Goal: Task Accomplishment & Management: Complete application form

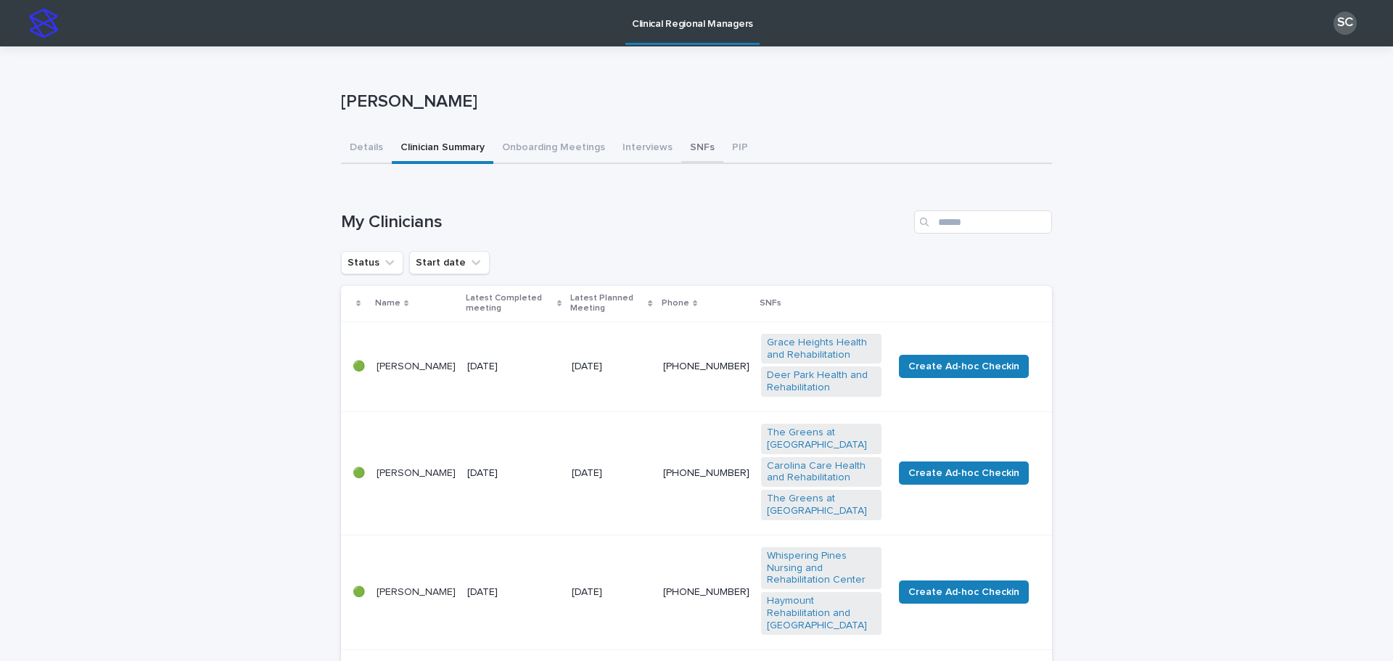
click at [686, 157] on button "SNFs" at bounding box center [702, 149] width 42 height 30
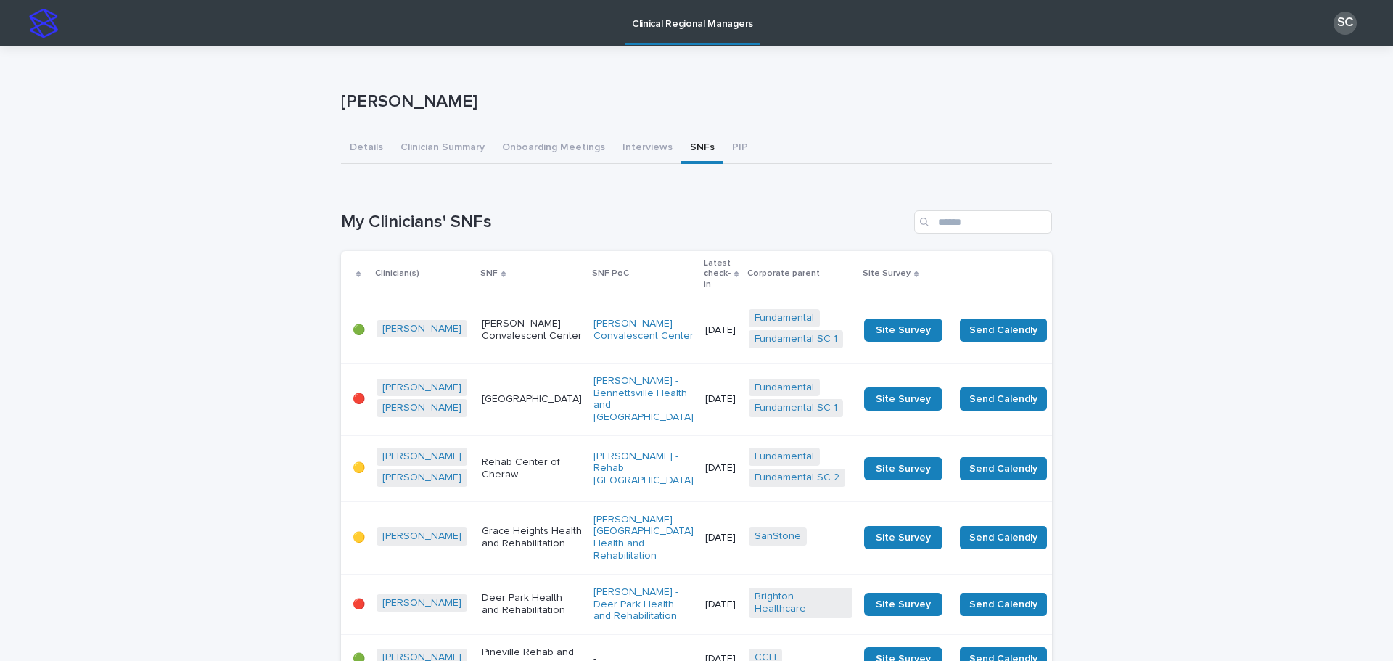
click at [957, 227] on input "Search" at bounding box center [983, 221] width 138 height 23
type input "**********"
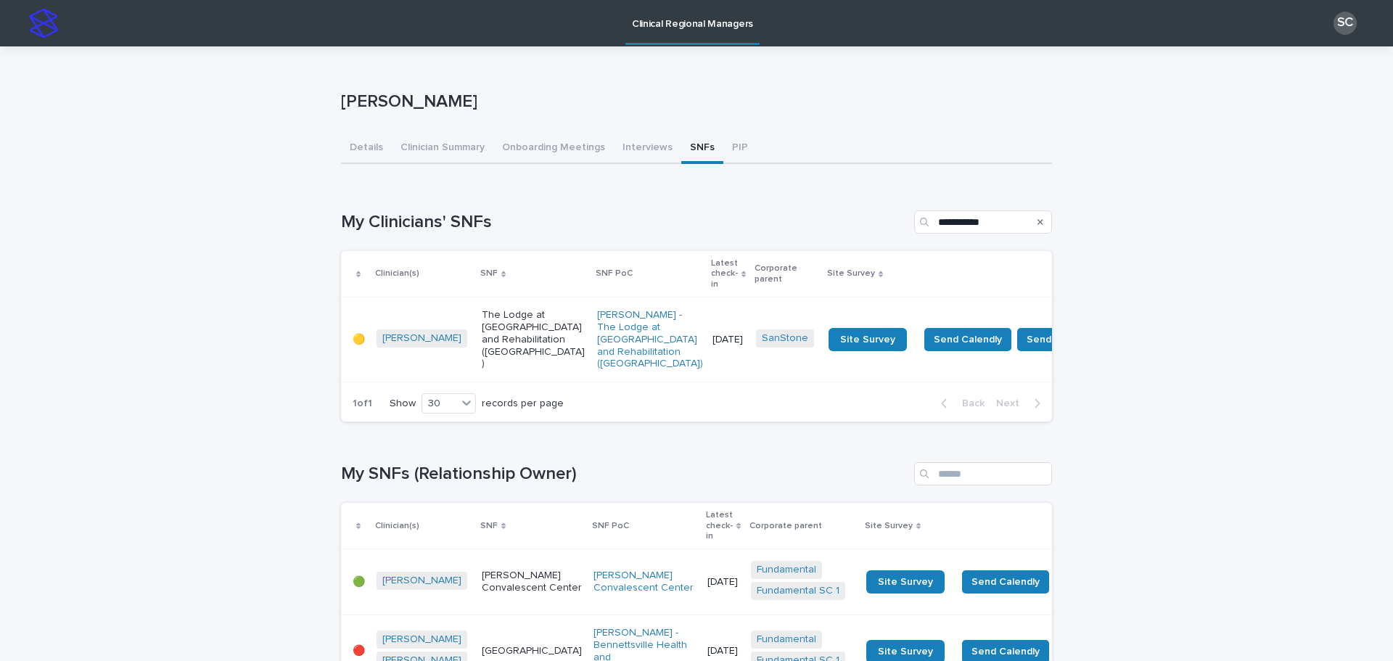
click at [487, 323] on p "The Lodge at [GEOGRAPHIC_DATA] and Rehabilitation ([GEOGRAPHIC_DATA])" at bounding box center [534, 339] width 104 height 61
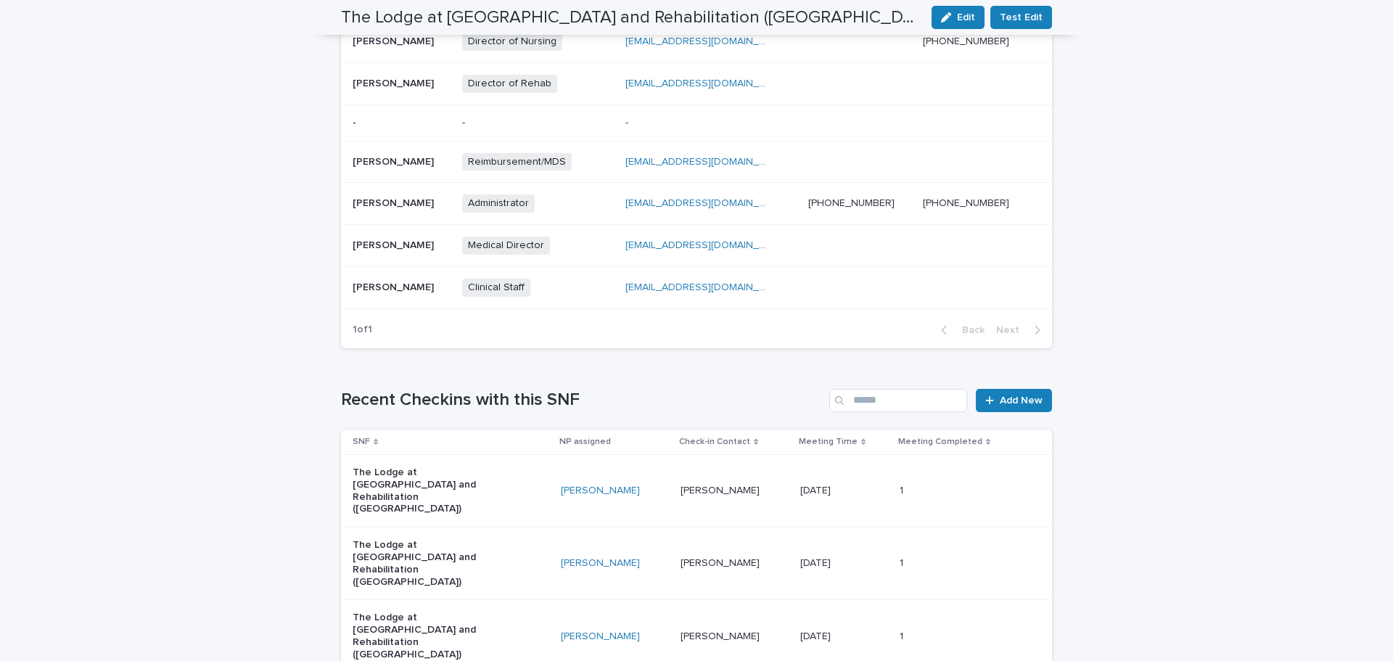
scroll to position [653, 0]
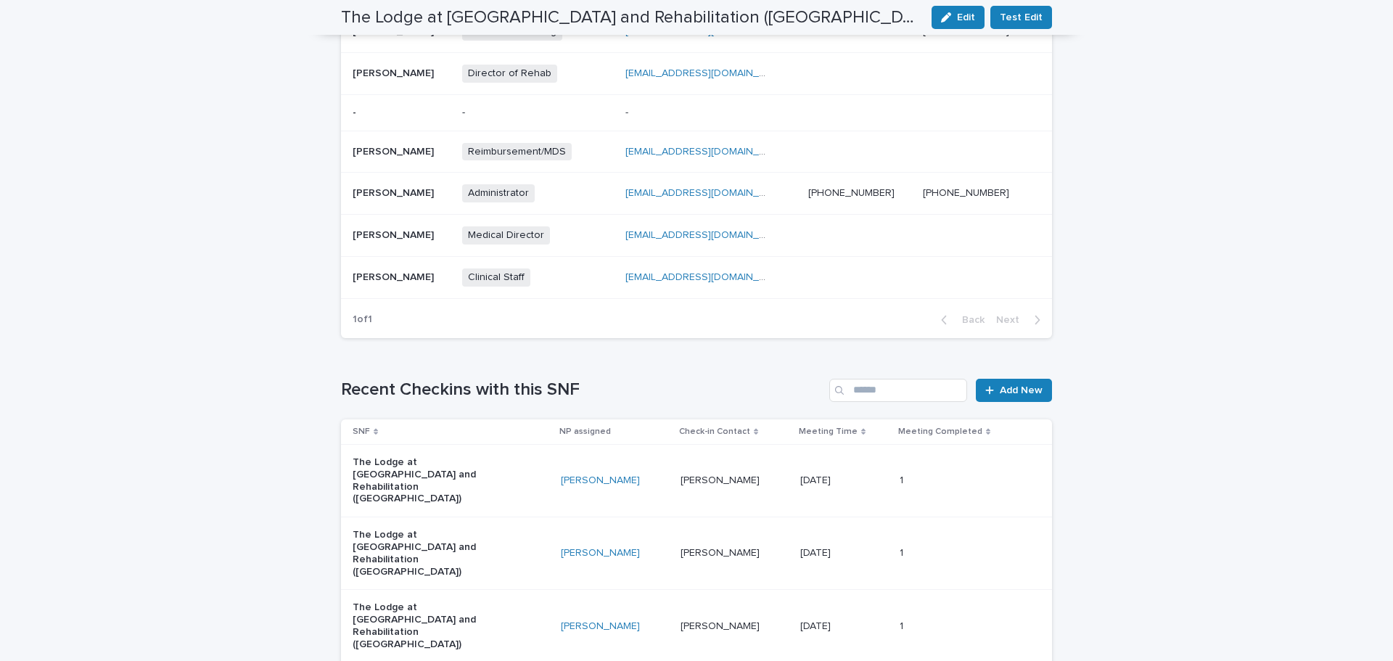
click at [741, 469] on div "[PERSON_NAME] [PERSON_NAME]" at bounding box center [735, 481] width 108 height 24
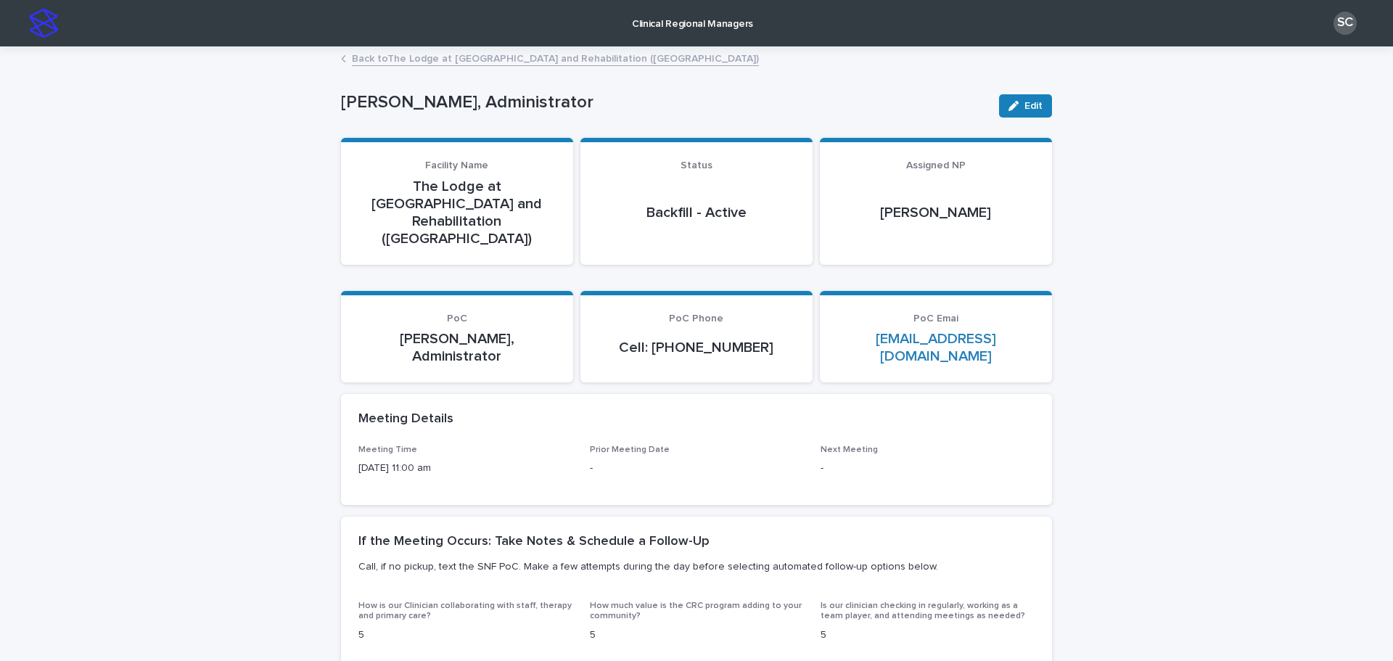
scroll to position [218, 0]
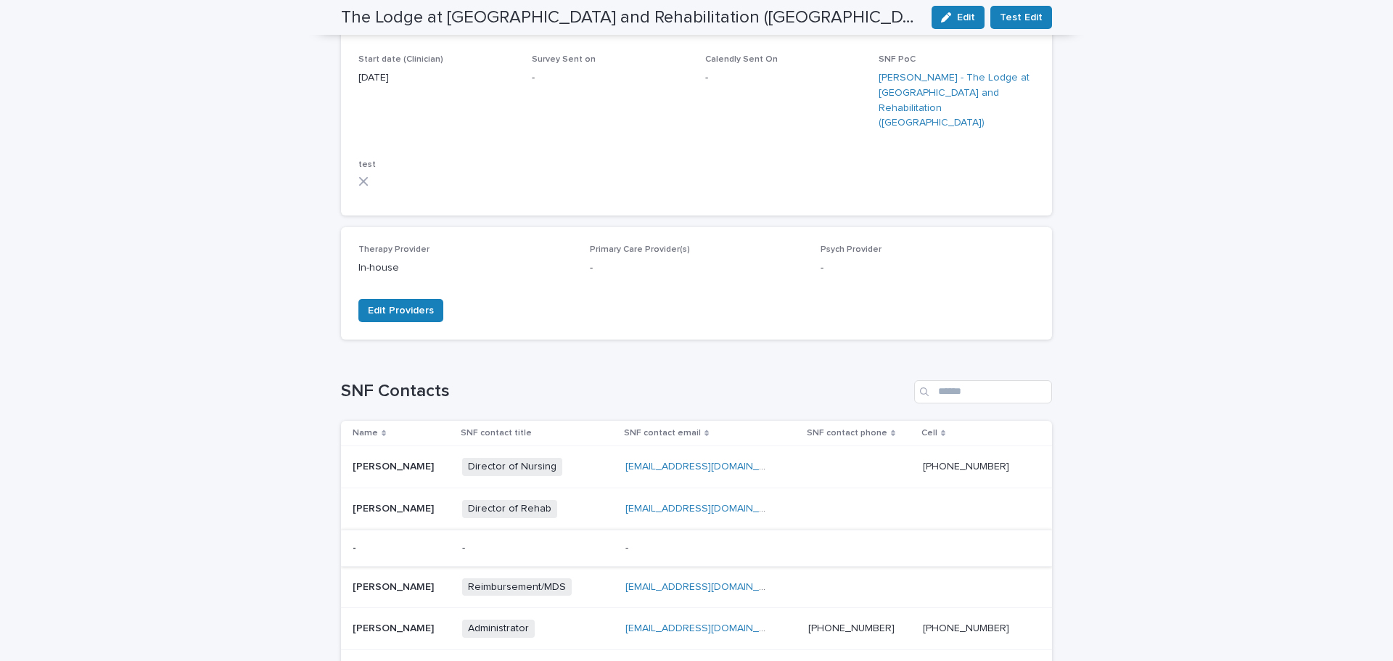
scroll to position [726, 0]
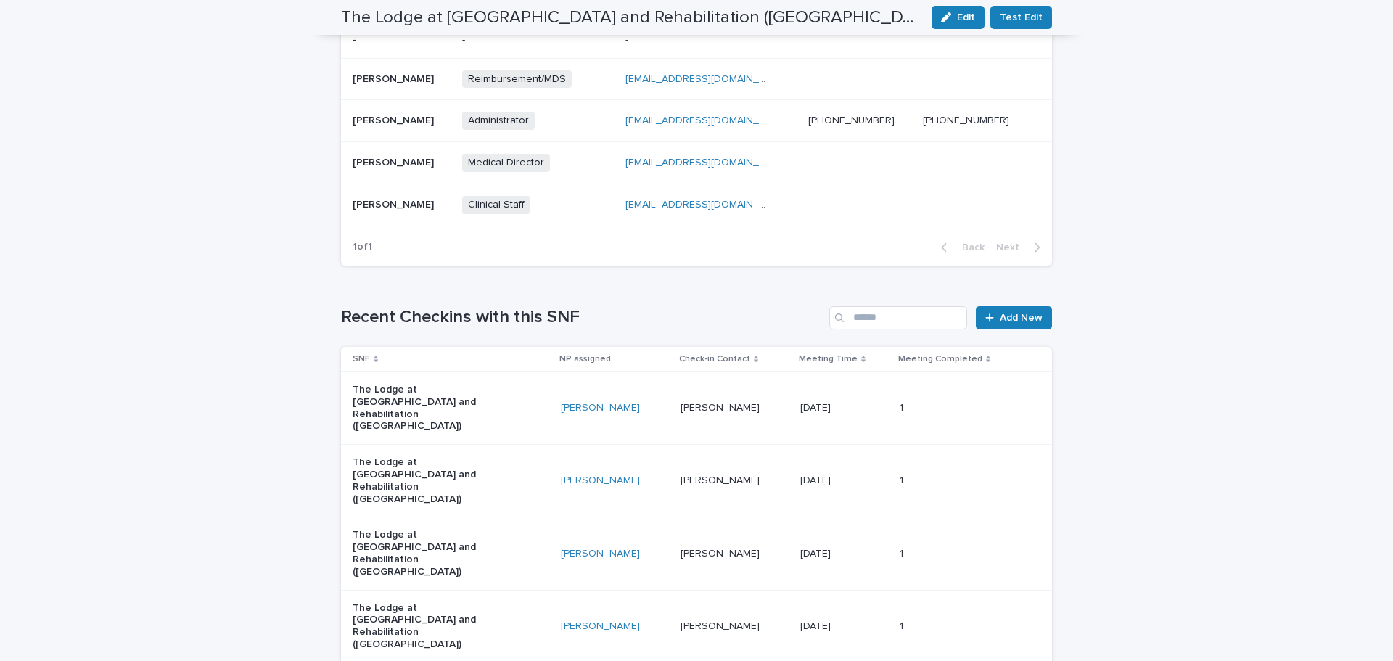
click at [733, 464] on td "[PERSON_NAME] [PERSON_NAME]" at bounding box center [735, 481] width 120 height 73
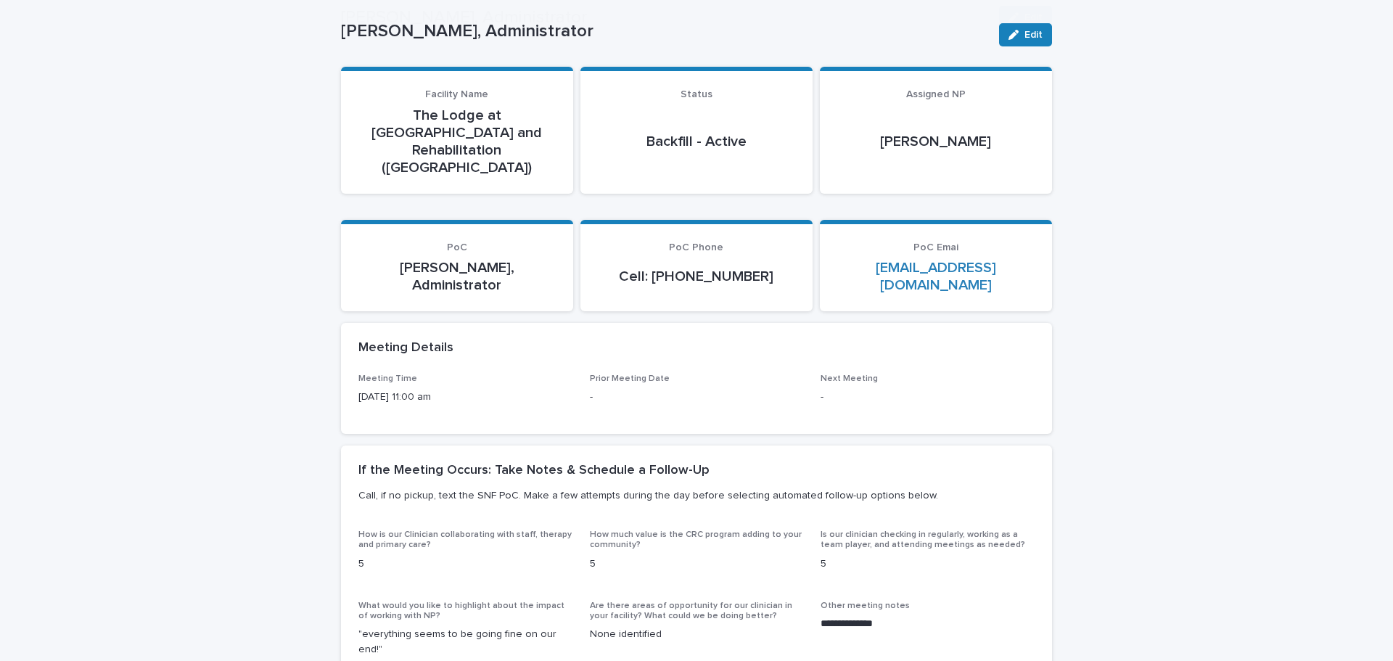
scroll to position [218, 0]
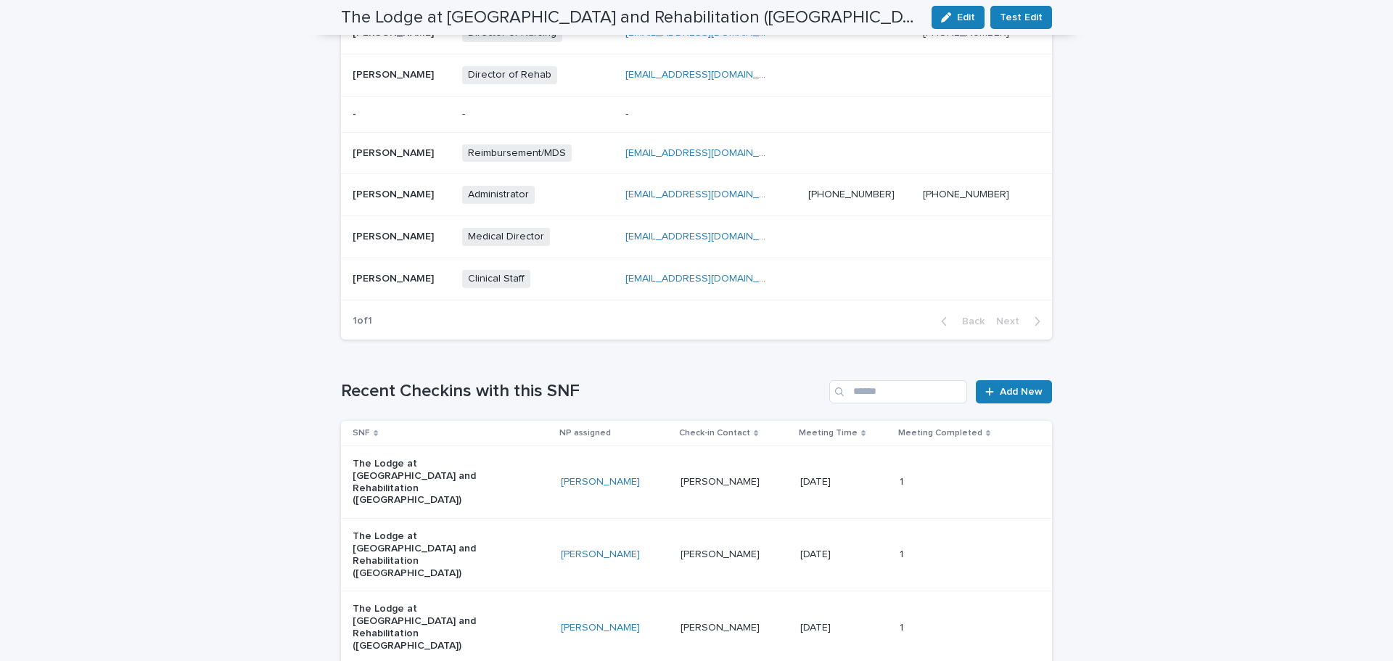
scroll to position [653, 0]
click at [721, 621] on p at bounding box center [735, 627] width 108 height 12
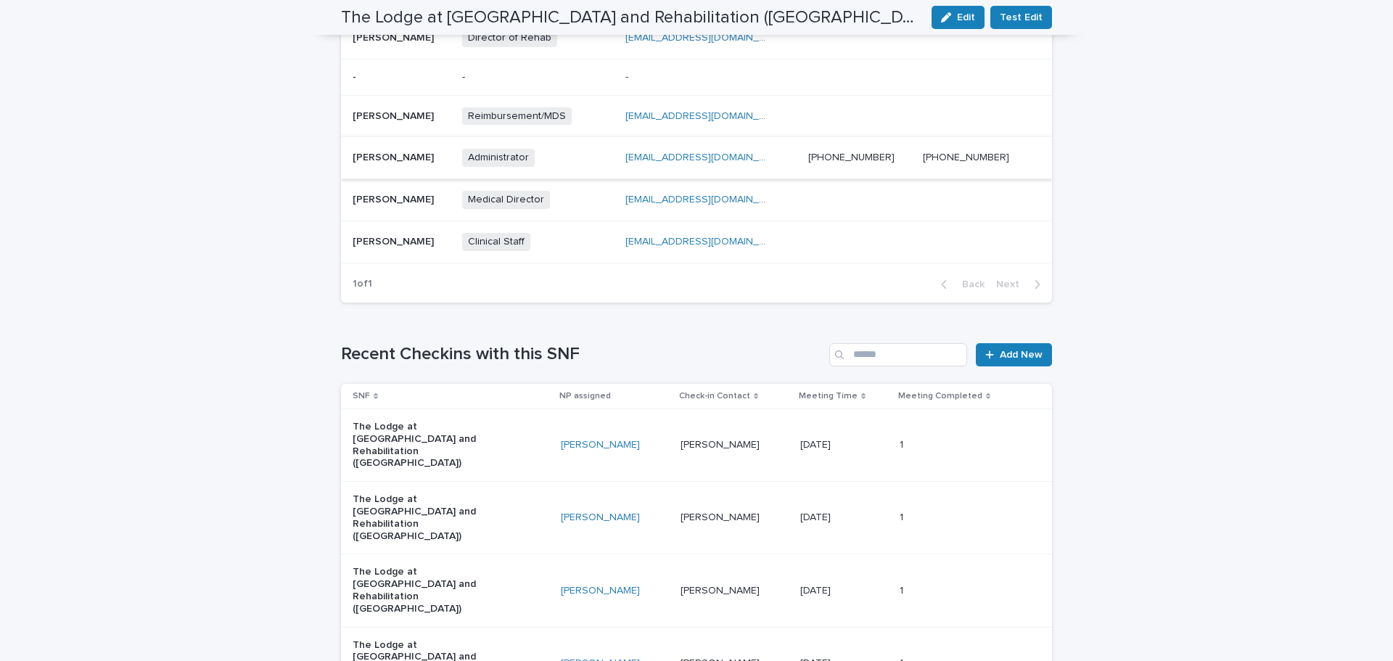
scroll to position [726, 0]
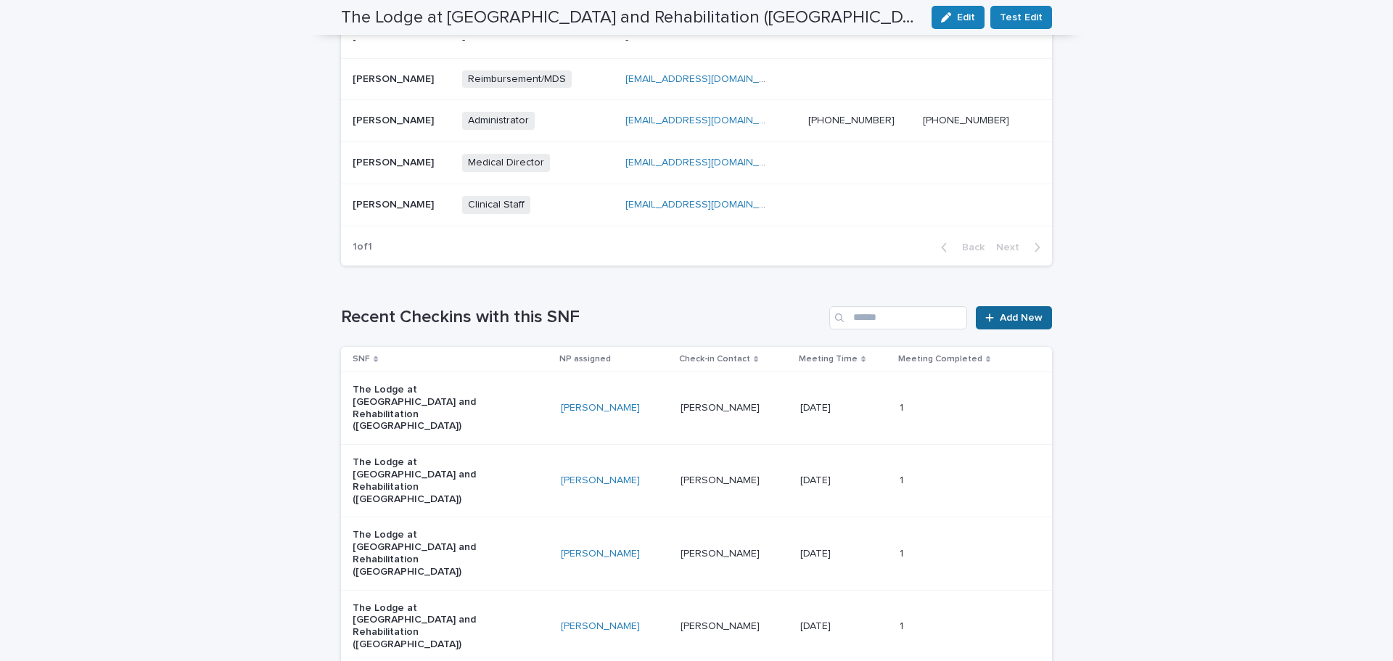
click at [1001, 306] on link "Add New" at bounding box center [1014, 317] width 76 height 23
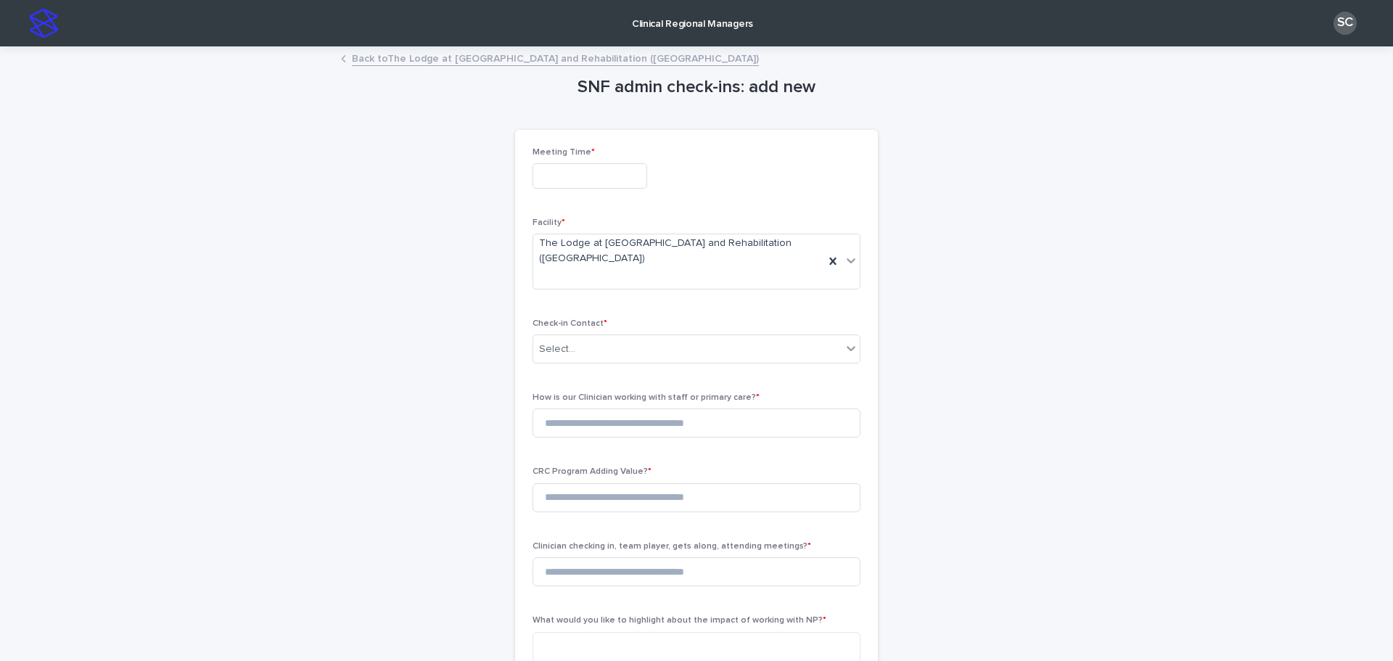
click at [570, 175] on input "text" at bounding box center [590, 175] width 115 height 25
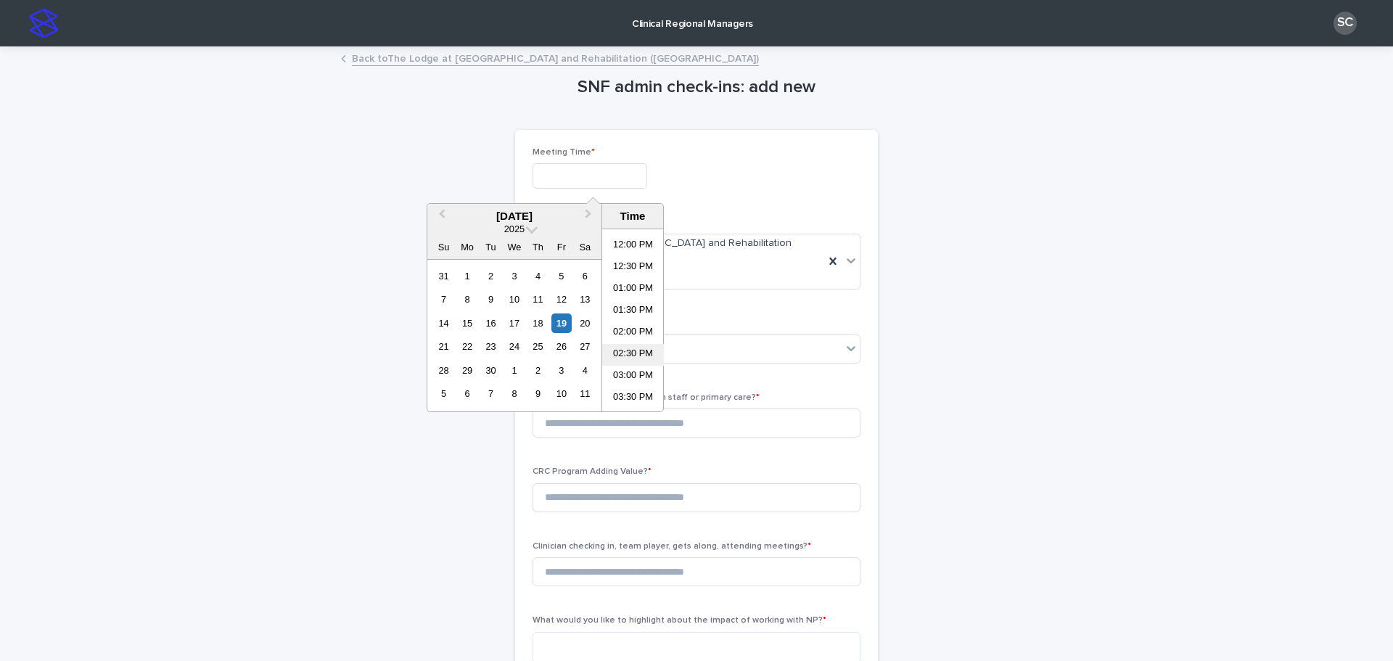
scroll to position [501, 0]
click at [640, 301] on li "01:00 PM" at bounding box center [633, 306] width 62 height 22
type input "**********"
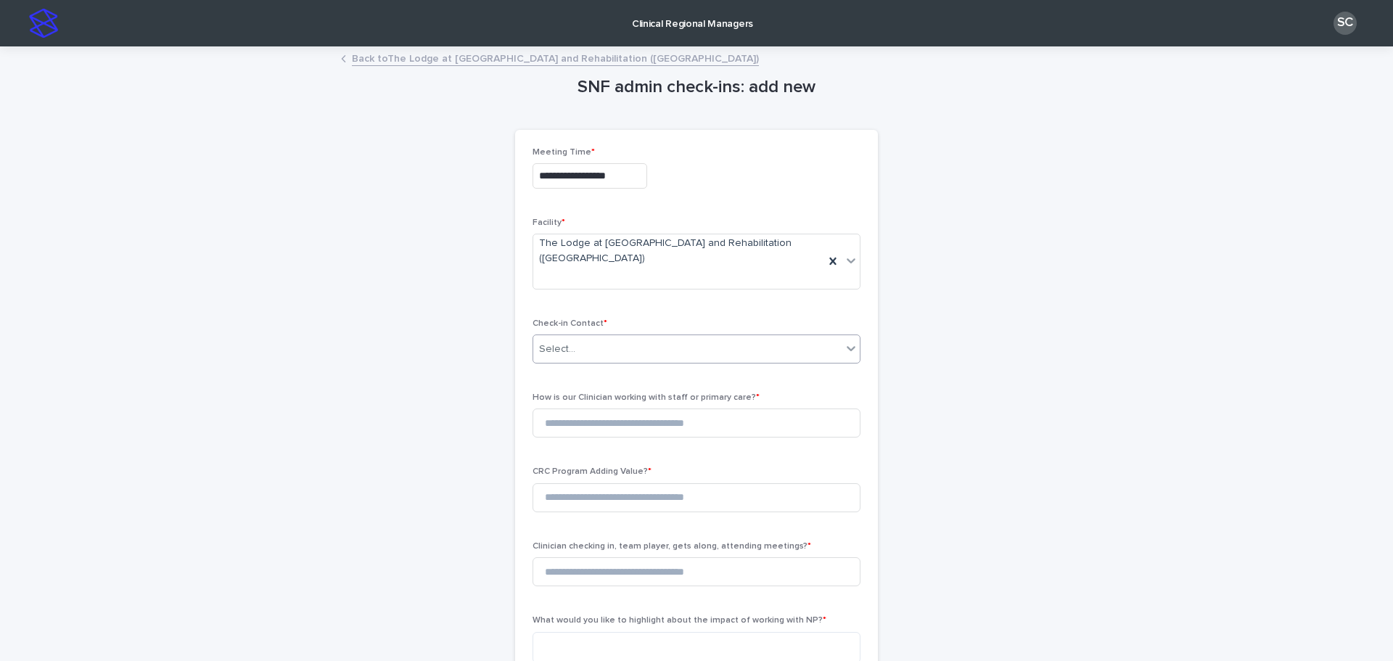
click at [606, 337] on div "Select..." at bounding box center [687, 349] width 308 height 24
type input "*********"
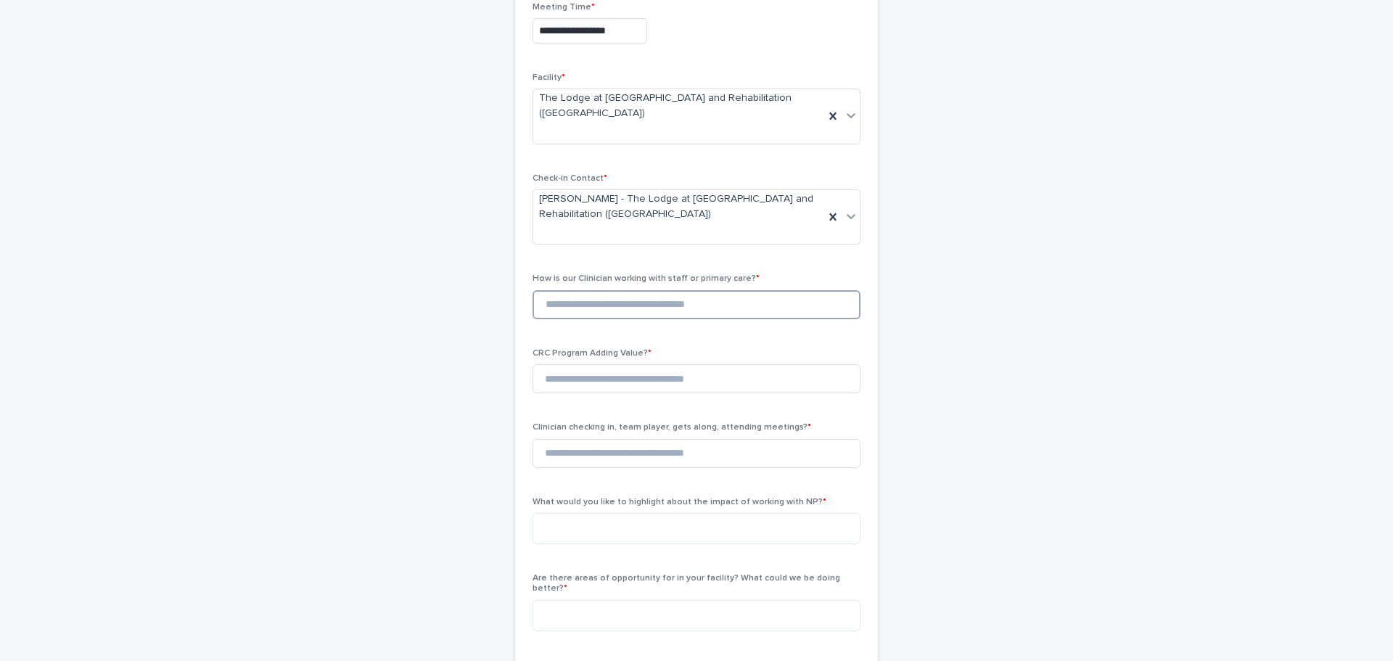
scroll to position [218, 0]
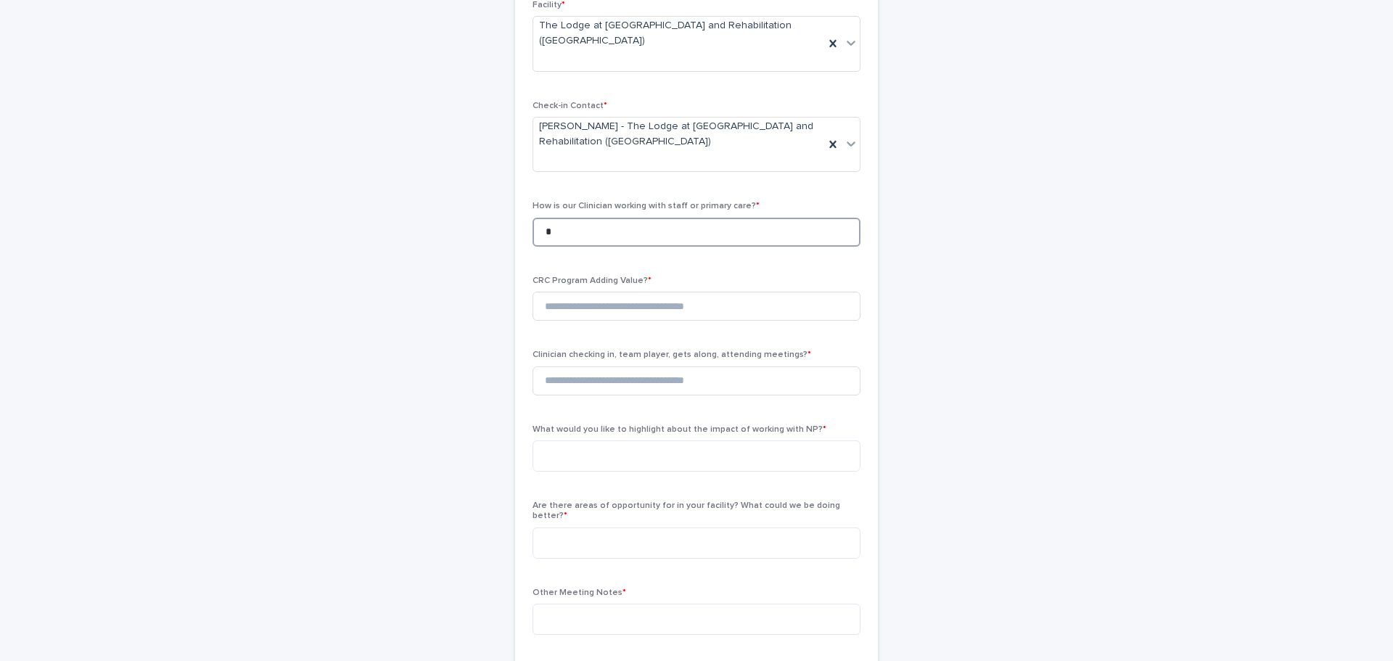
type input "*"
type textarea "*********"
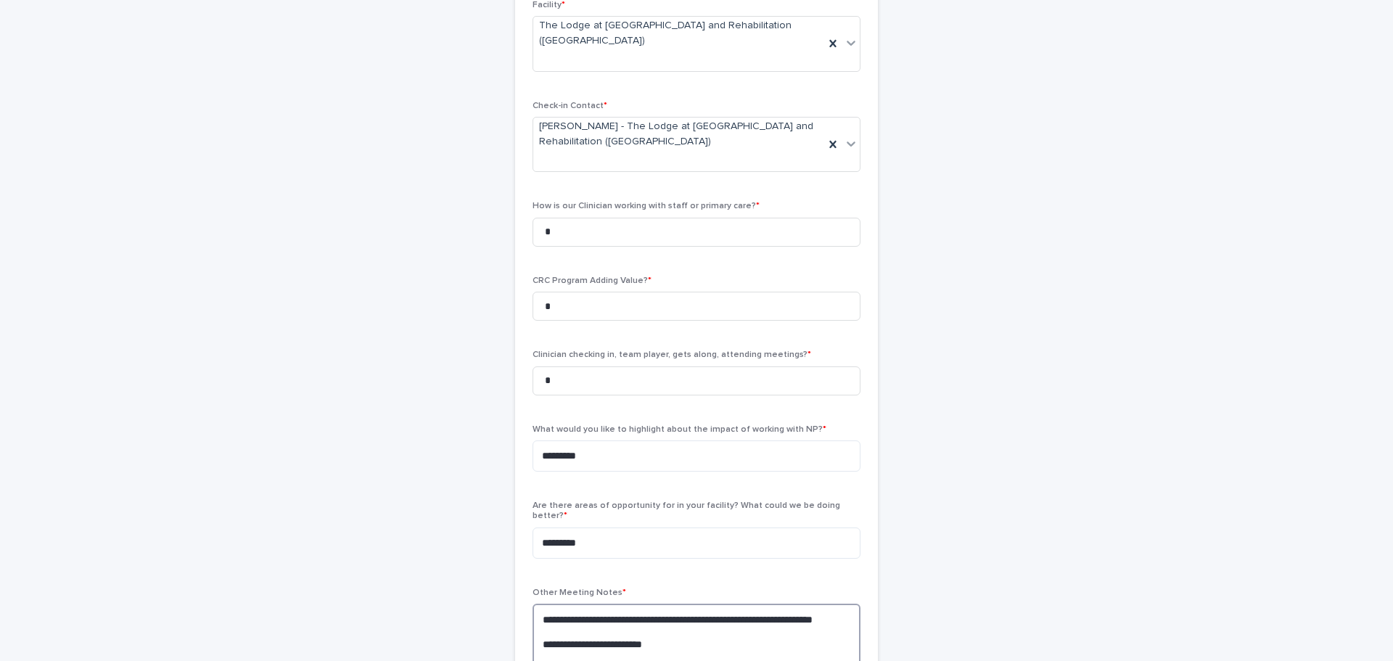
scroll to position [695, 0]
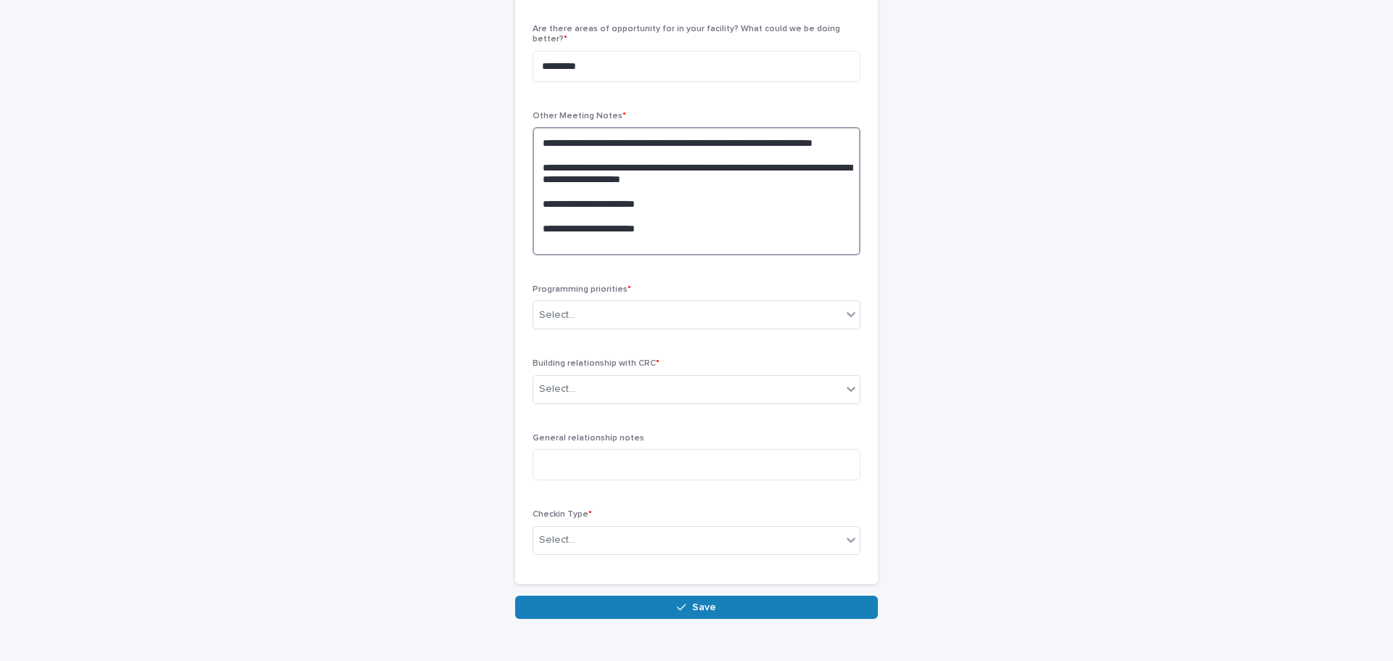
click at [676, 231] on textarea "**********" at bounding box center [697, 191] width 328 height 128
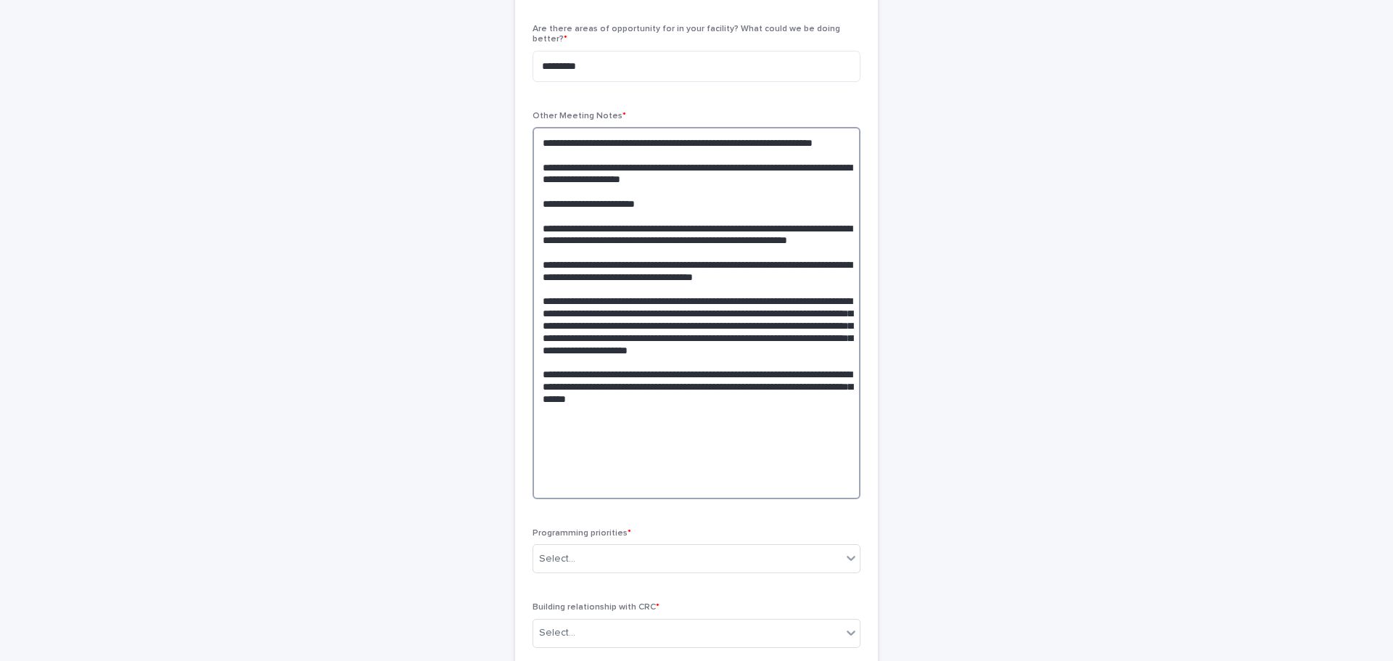
click at [728, 181] on textarea at bounding box center [697, 313] width 328 height 372
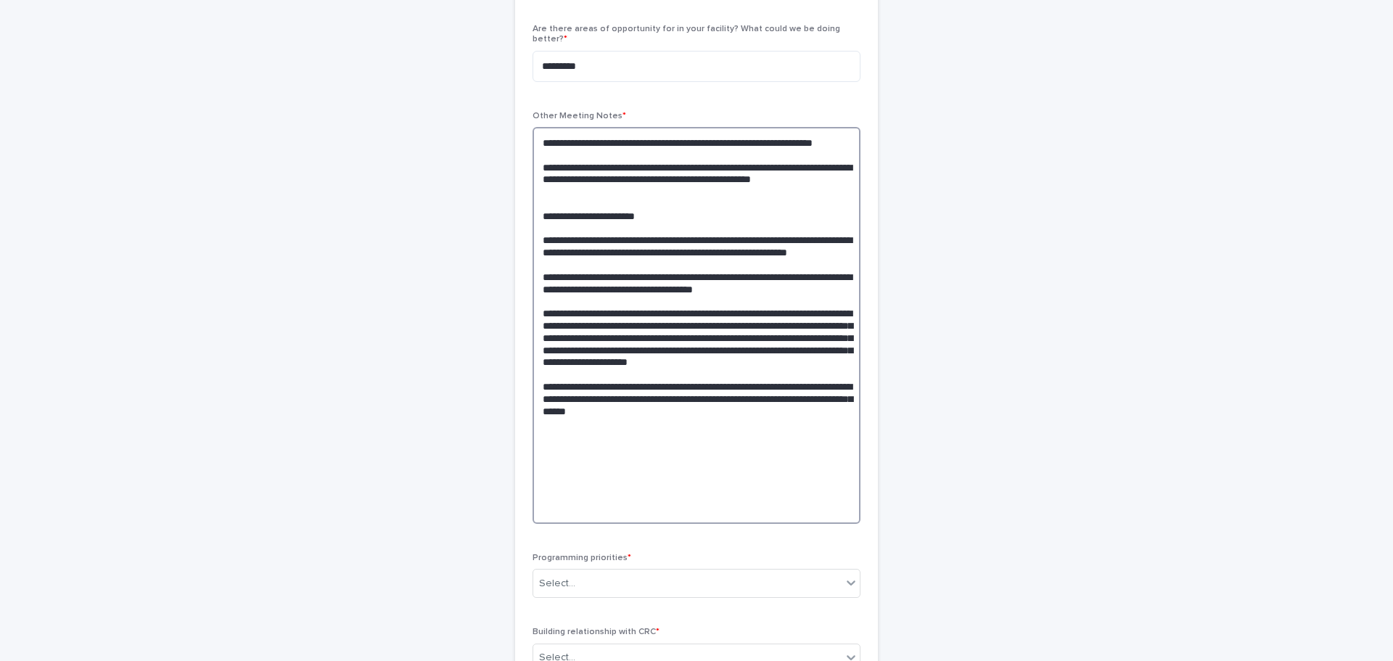
click at [744, 496] on textarea at bounding box center [697, 325] width 328 height 397
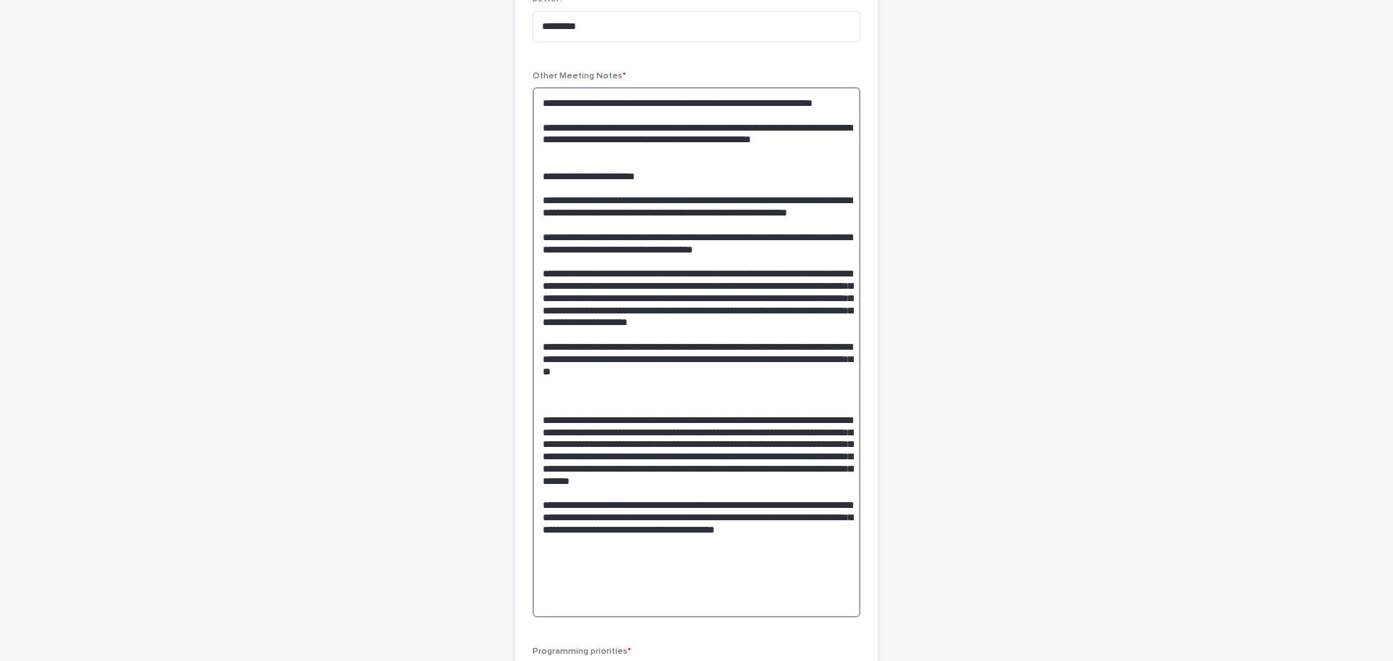
scroll to position [767, 0]
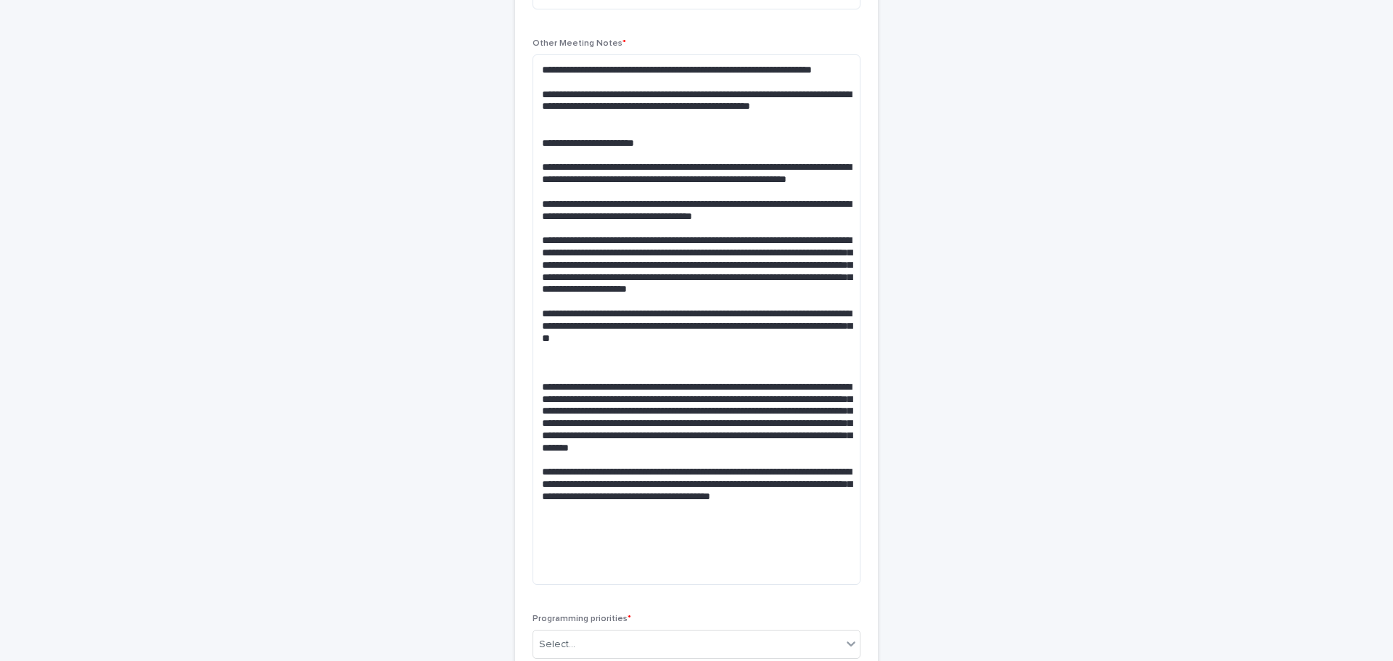
click at [1083, 273] on div "**********" at bounding box center [696, 151] width 1393 height 1740
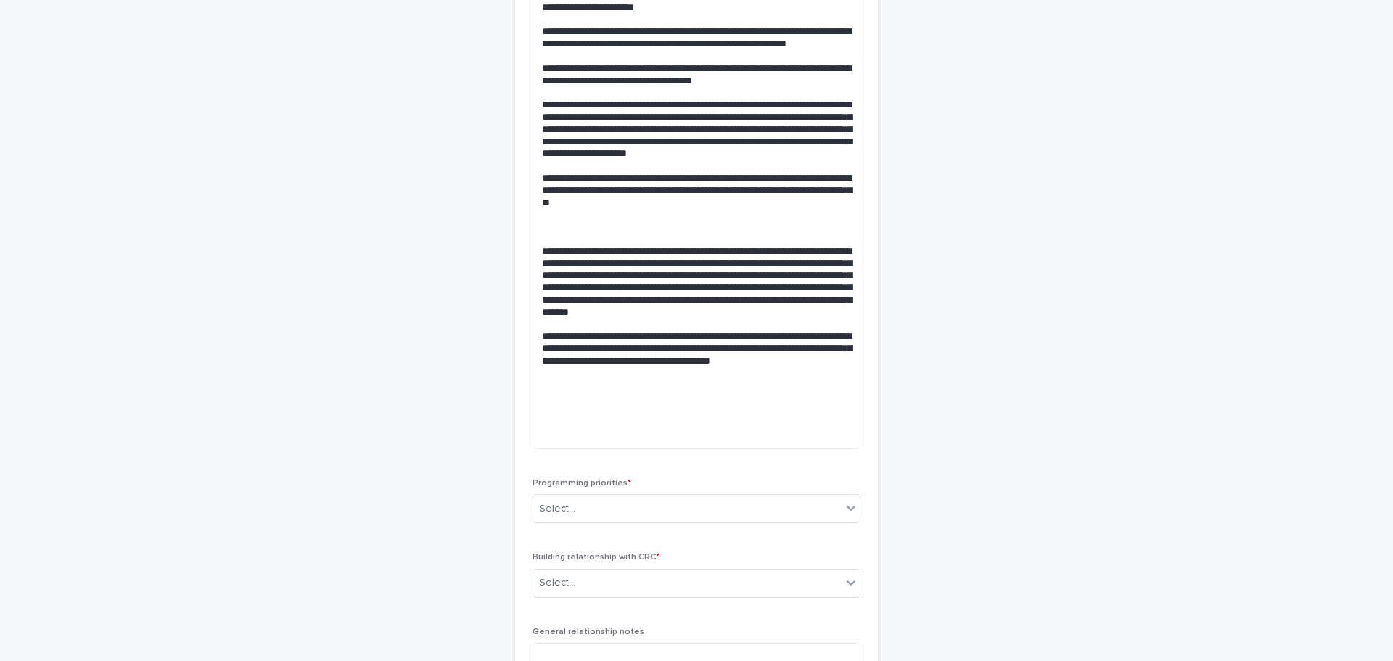
scroll to position [912, 0]
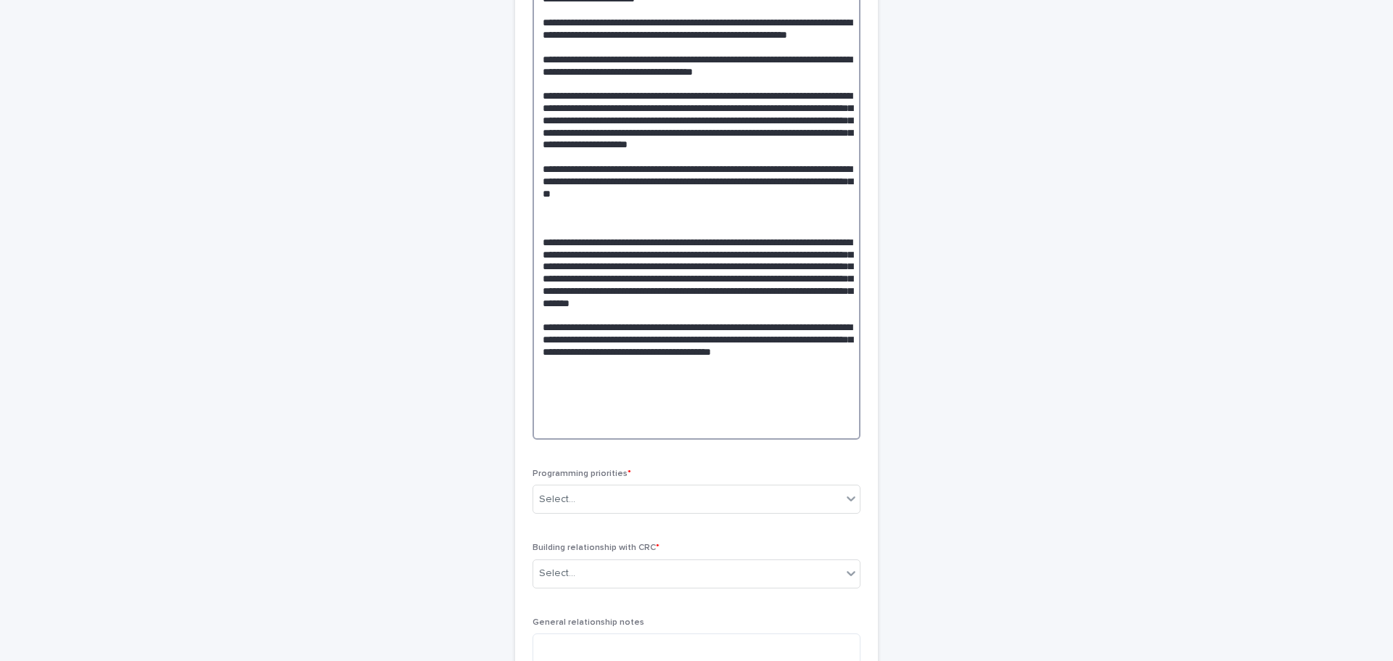
click at [678, 340] on textarea at bounding box center [697, 174] width 328 height 531
click at [681, 351] on textarea at bounding box center [697, 174] width 328 height 531
click at [545, 376] on textarea at bounding box center [697, 174] width 328 height 531
type textarea "**********"
click at [729, 488] on div "Select..." at bounding box center [687, 500] width 308 height 24
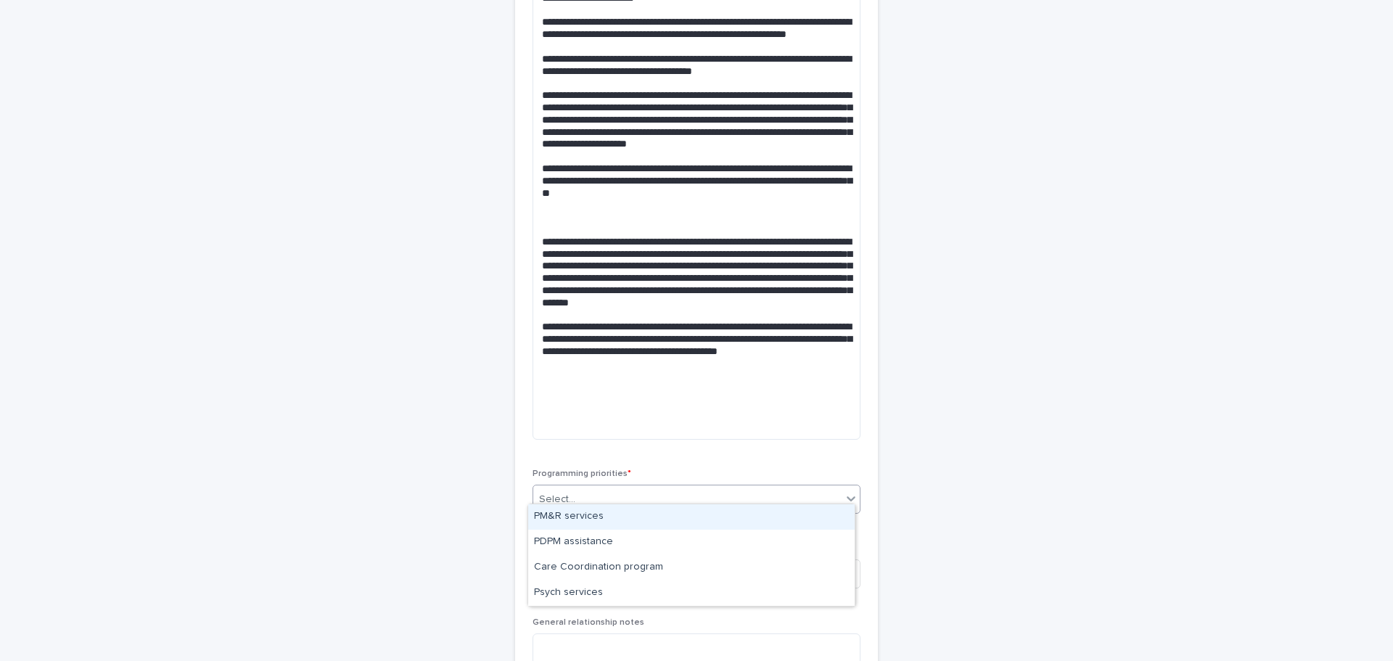
click at [722, 520] on div "PM&R services" at bounding box center [691, 516] width 327 height 25
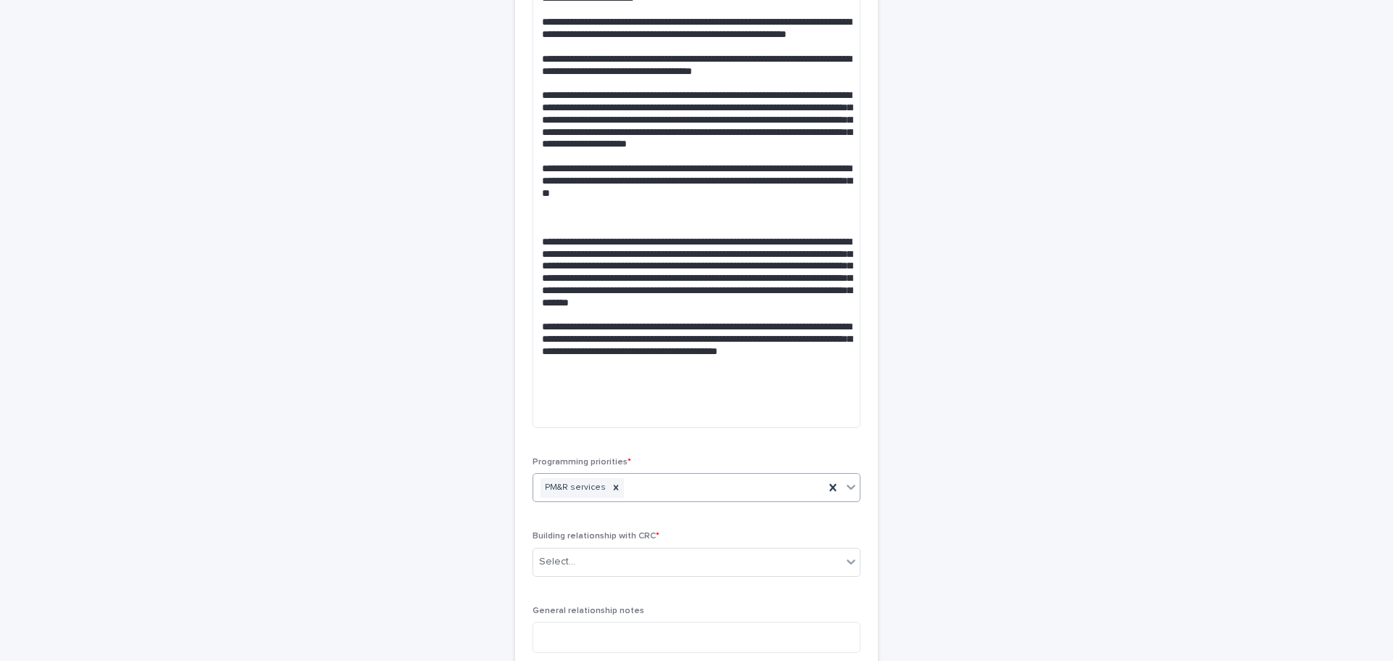
click at [736, 490] on div "PM&R services" at bounding box center [678, 487] width 291 height 25
click at [724, 508] on div "PDPM assistance" at bounding box center [691, 505] width 327 height 25
click at [685, 550] on div "Select..." at bounding box center [687, 562] width 308 height 24
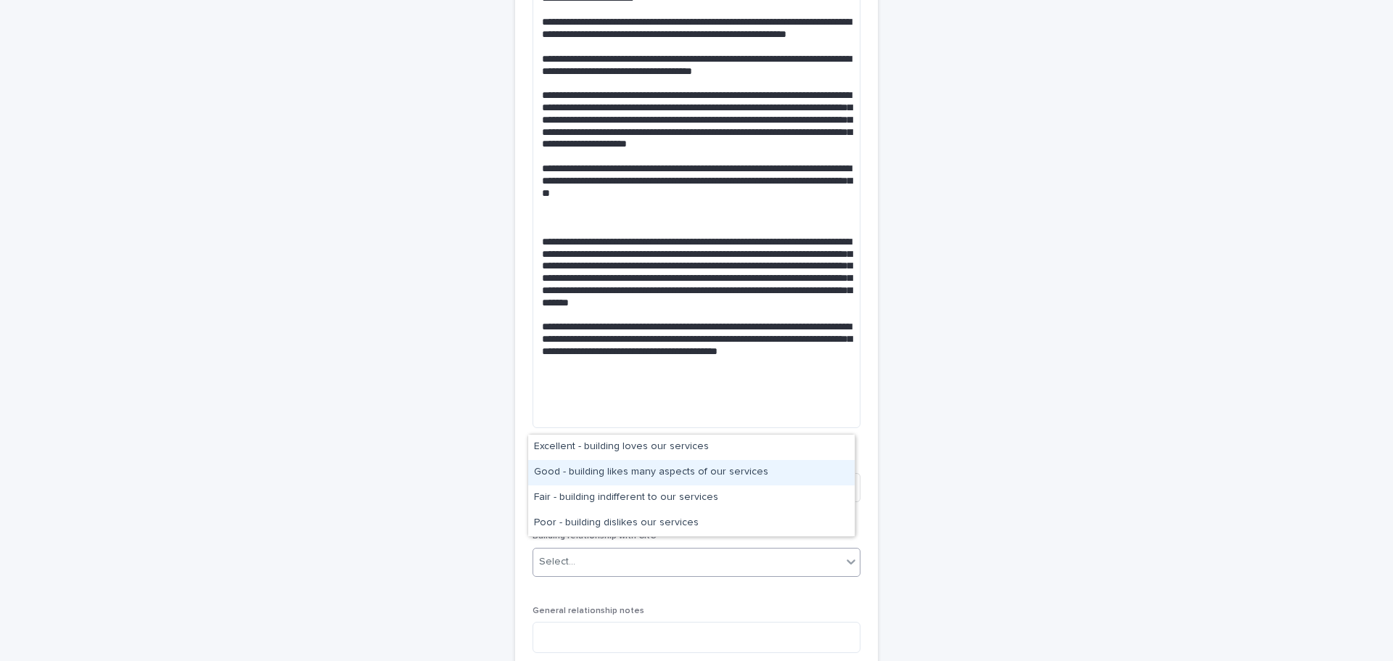
click at [703, 478] on div "Good - building likes many aspects of our services" at bounding box center [691, 472] width 327 height 25
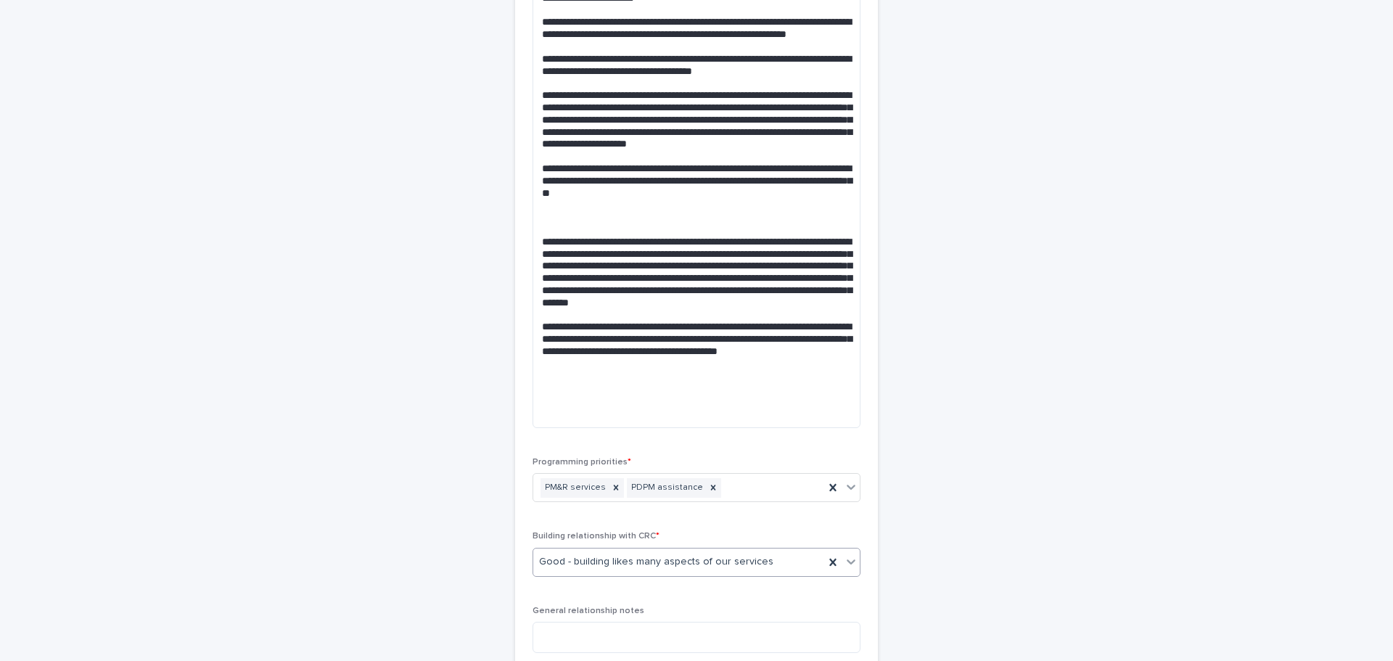
scroll to position [1130, 0]
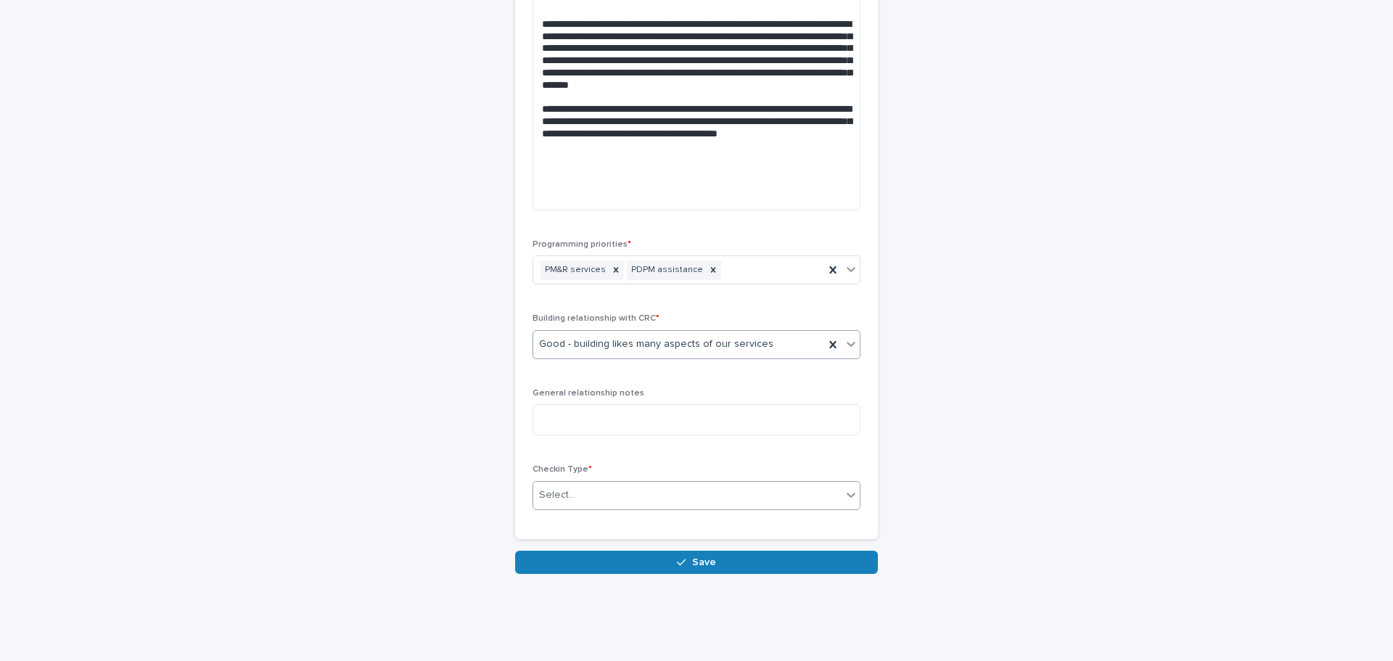
click at [652, 483] on div "Select..." at bounding box center [687, 495] width 308 height 24
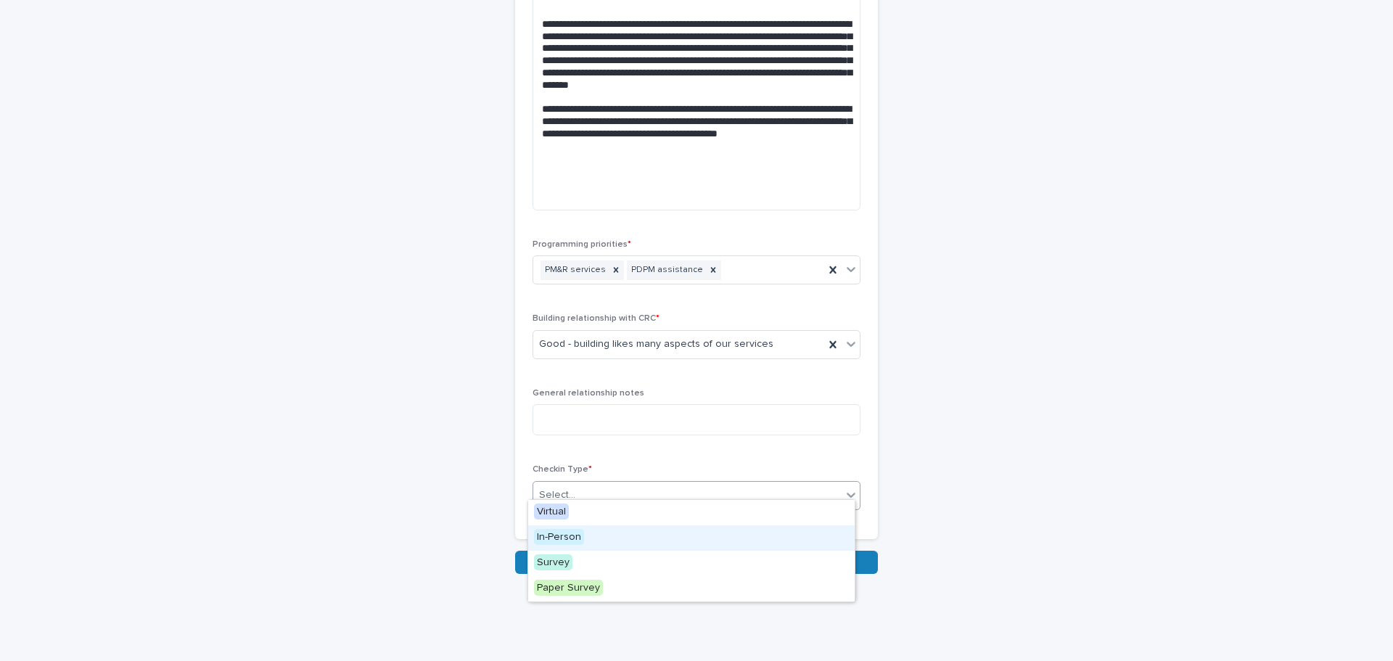
drag, startPoint x: 639, startPoint y: 516, endPoint x: 632, endPoint y: 549, distance: 33.3
click at [632, 549] on div "In-Person" at bounding box center [691, 537] width 327 height 25
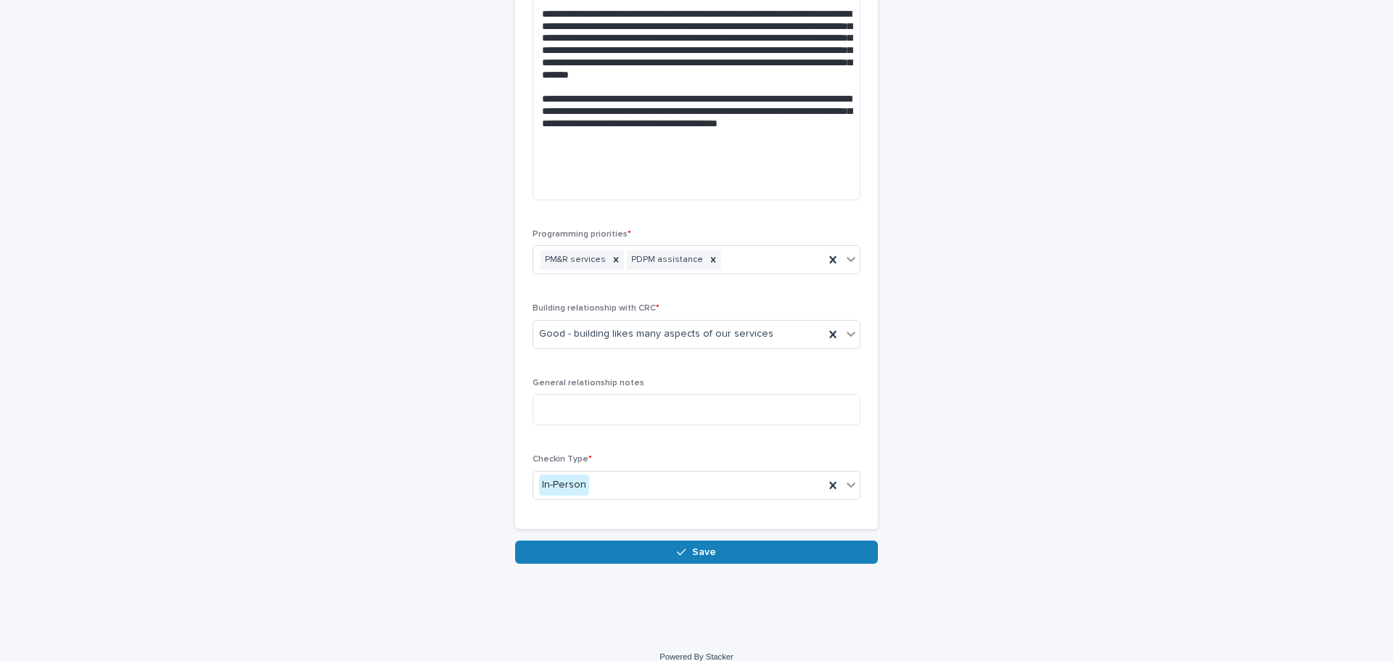
scroll to position [1146, 0]
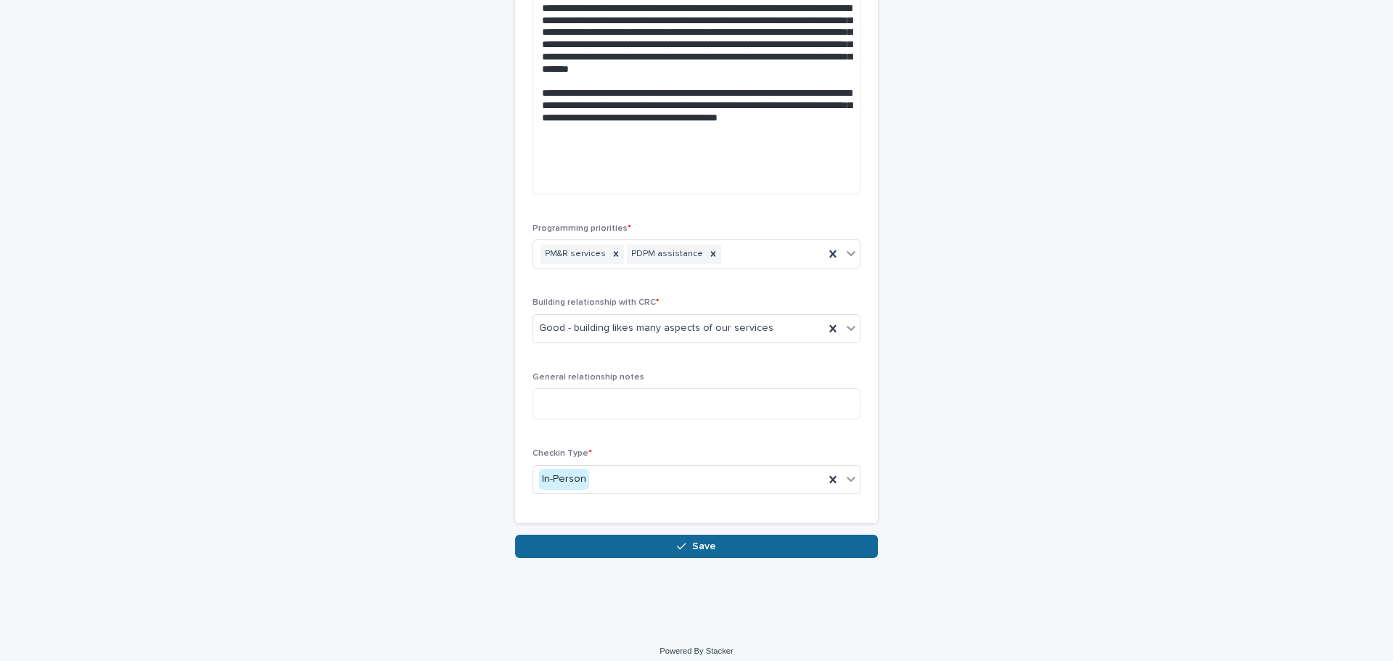
click at [766, 544] on button "Save" at bounding box center [696, 546] width 363 height 23
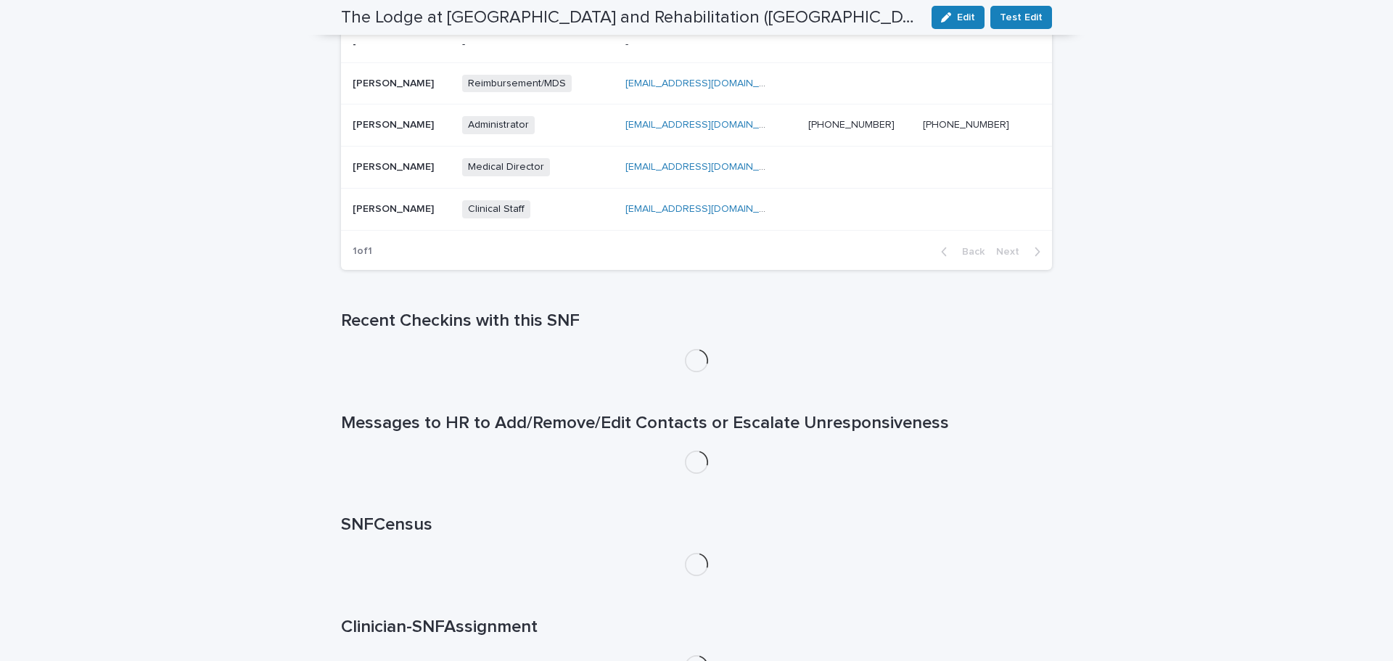
scroll to position [1135, 0]
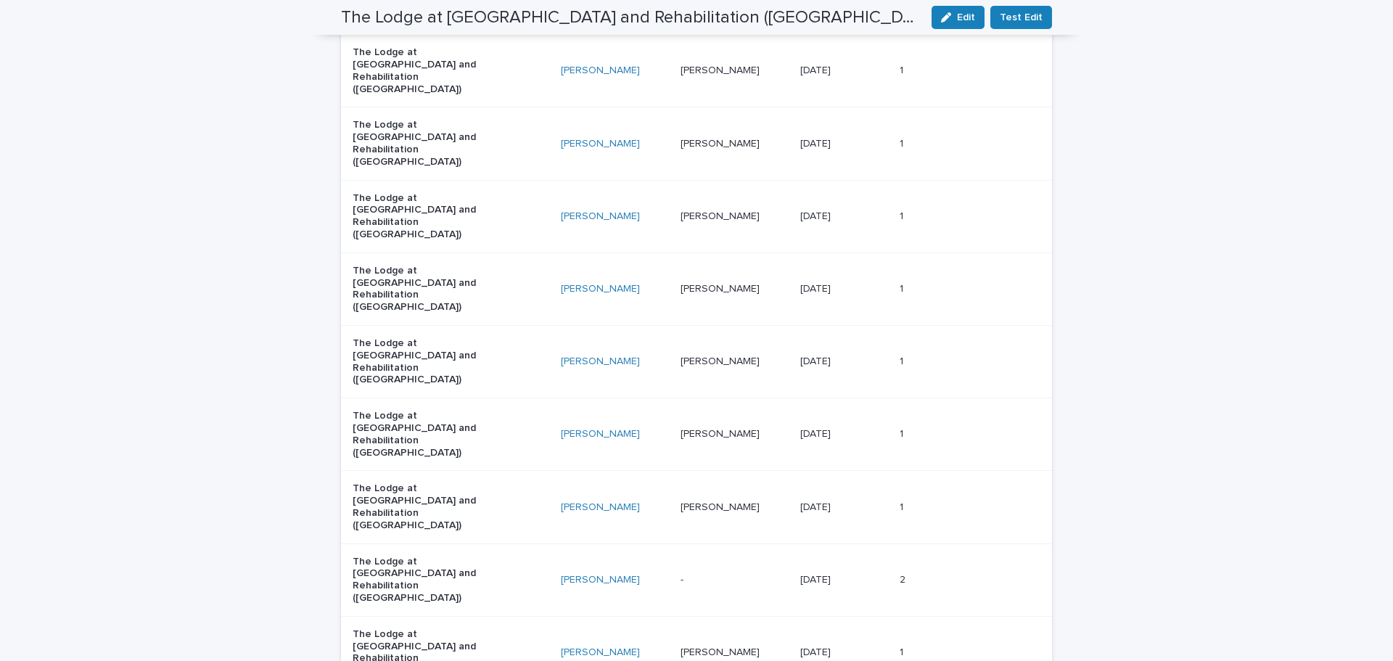
click at [1250, 324] on div "Loading... Saving… Loading... Saving… The Lodge at [GEOGRAPHIC_DATA] and Rehabi…" at bounding box center [696, 622] width 1393 height 3420
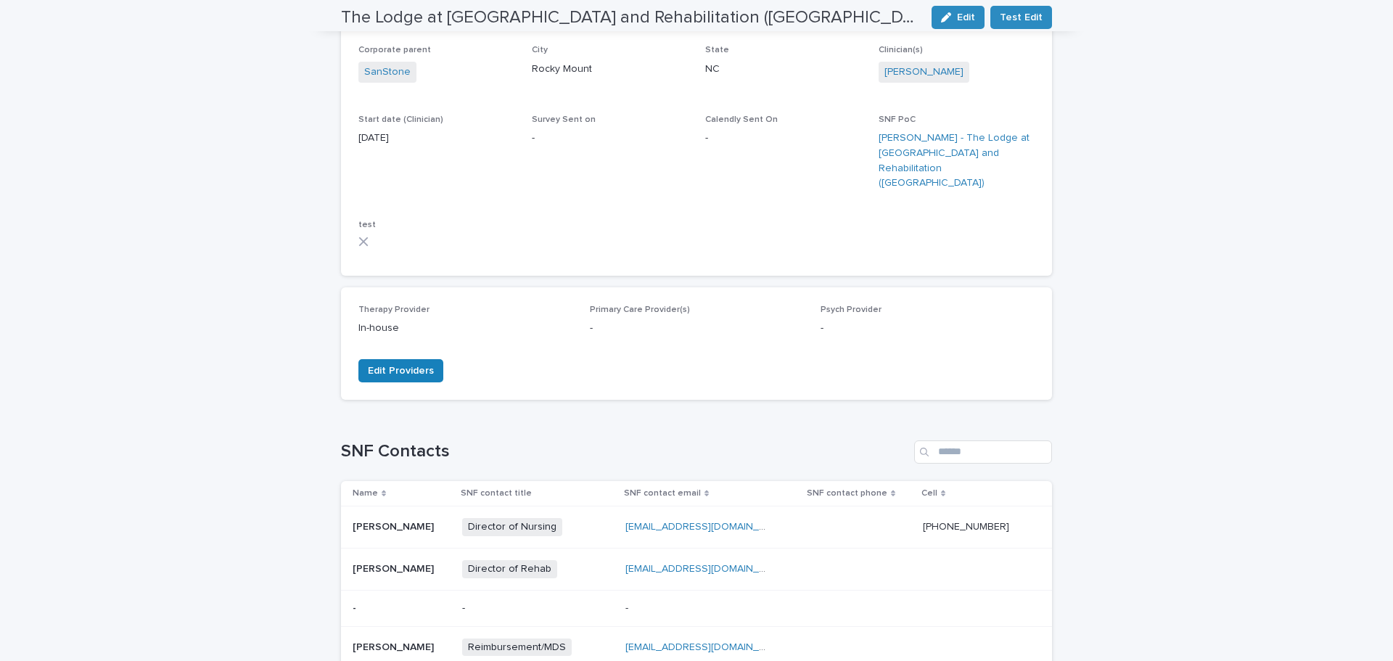
scroll to position [0, 0]
